Goal: Task Accomplishment & Management: Use online tool/utility

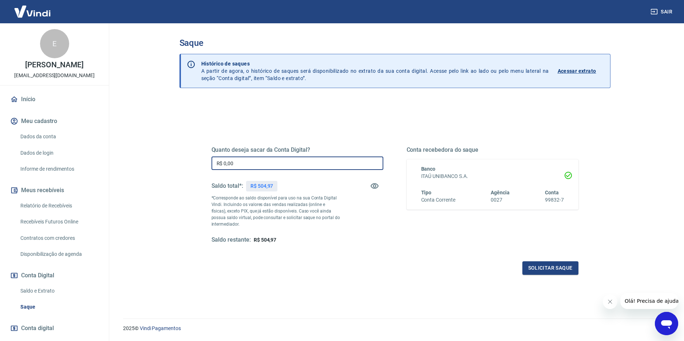
drag, startPoint x: 237, startPoint y: 164, endPoint x: 201, endPoint y: 162, distance: 36.1
click at [201, 162] on div "Quanto deseja sacar da Conta Digital? R$ 0,00 ​ Saldo total*: R$ 504,97 *Corres…" at bounding box center [395, 198] width 402 height 169
type input "R$ 504,97"
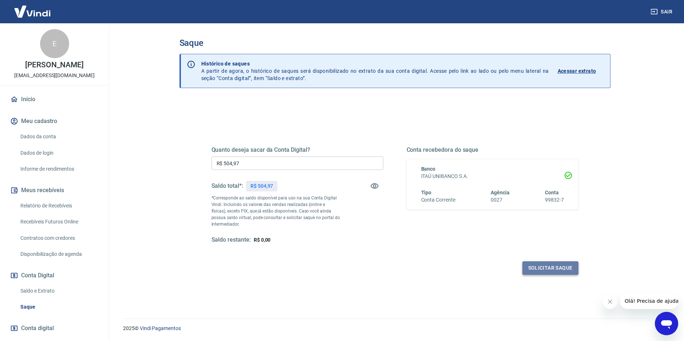
click at [534, 271] on button "Solicitar saque" at bounding box center [550, 267] width 56 height 13
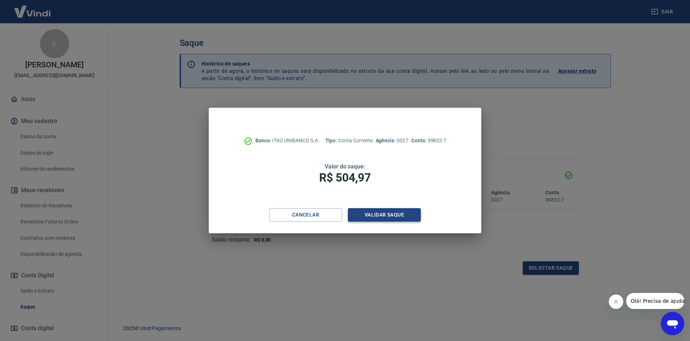
click at [369, 212] on button "Validar saque" at bounding box center [384, 214] width 73 height 13
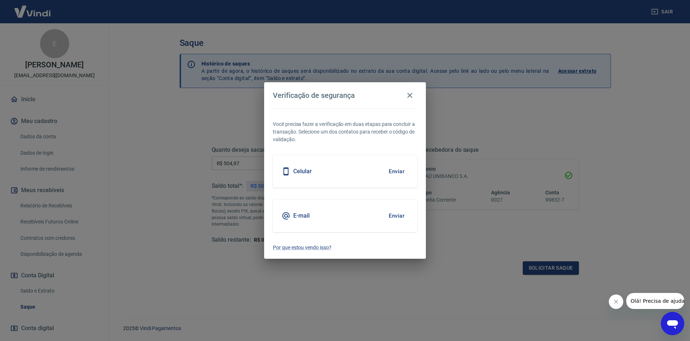
click at [390, 215] on button "Enviar" at bounding box center [396, 215] width 24 height 15
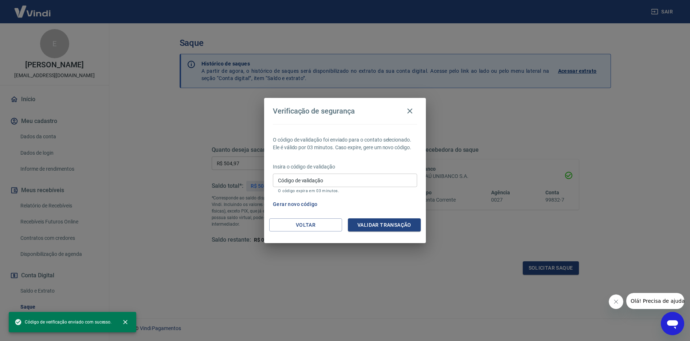
click at [371, 190] on p "O código expira em 03 minutos." at bounding box center [345, 191] width 134 height 5
click at [370, 177] on input "Código de validação" at bounding box center [345, 180] width 144 height 13
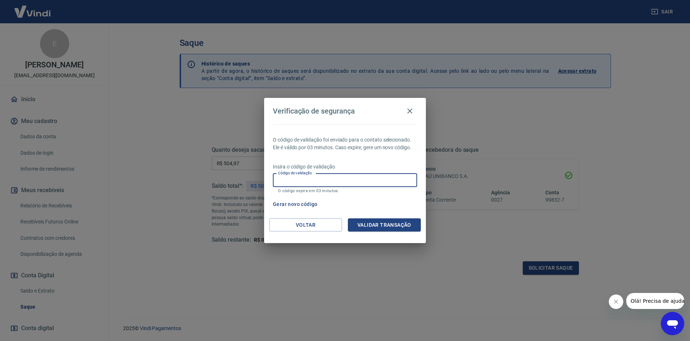
paste input "883528"
type input "883528"
click at [372, 218] on div "O código de validação foi enviado para o contato selecionado. Ele é válido por …" at bounding box center [345, 171] width 162 height 94
click at [373, 221] on button "Validar transação" at bounding box center [384, 224] width 73 height 13
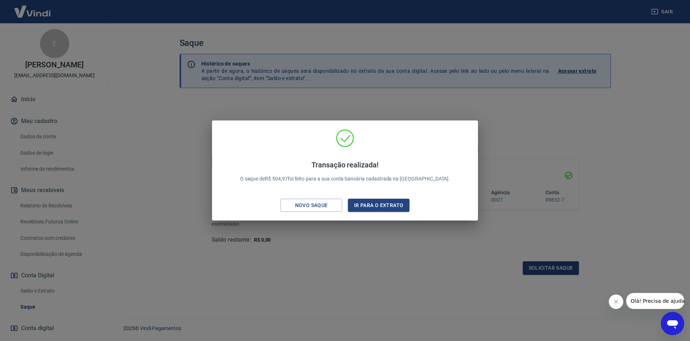
click at [332, 246] on div "Transação realizada! O saque de R$ 504,97 foi feito para a sua conta bancária c…" at bounding box center [345, 170] width 690 height 341
